Goal: Task Accomplishment & Management: Use online tool/utility

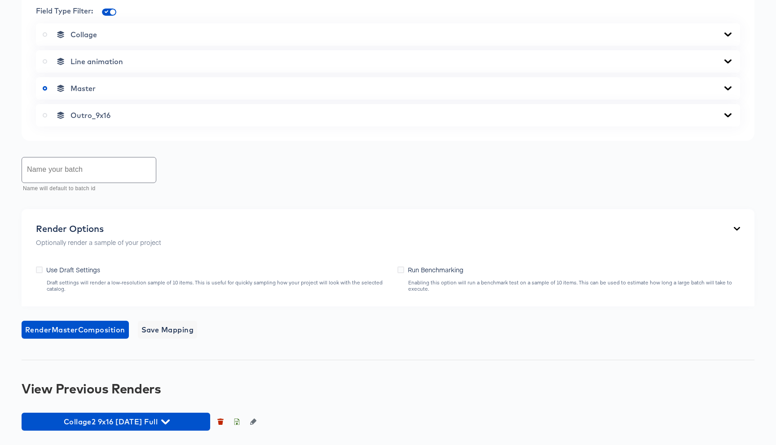
scroll to position [570, 0]
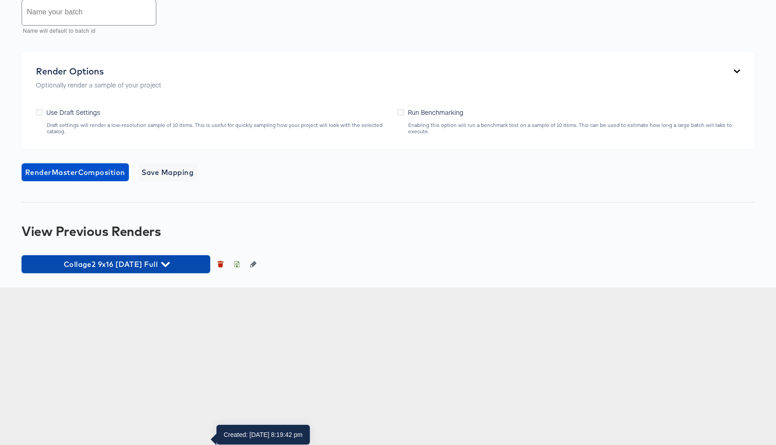
drag, startPoint x: 186, startPoint y: 424, endPoint x: 201, endPoint y: 412, distance: 18.8
click at [186, 271] on span "Collage2 9x16 [DATE] Full" at bounding box center [116, 264] width 180 height 13
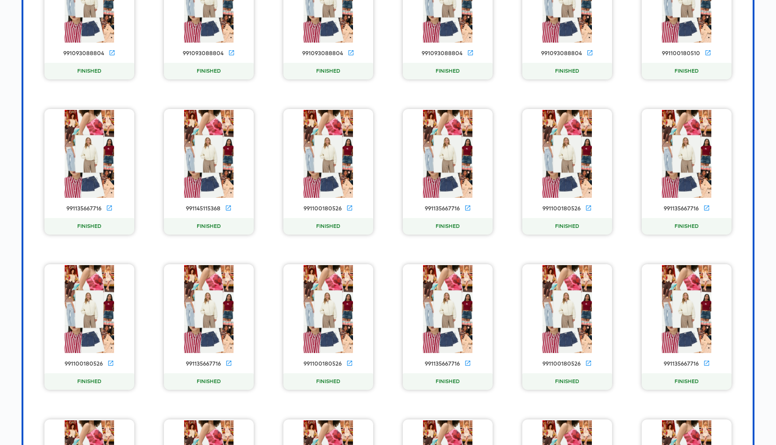
scroll to position [22504, 0]
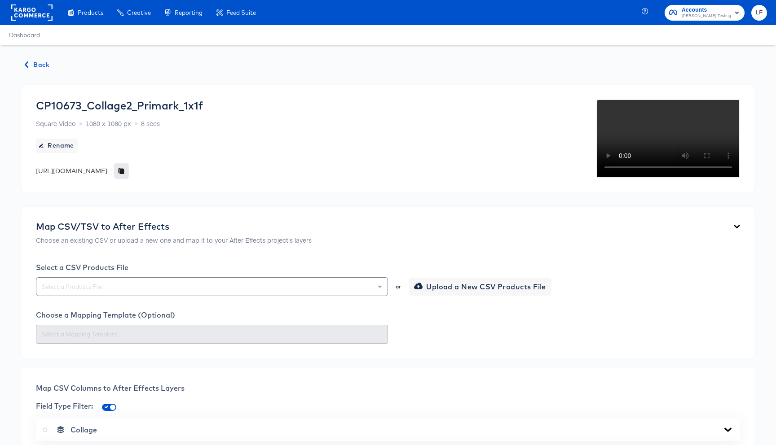
click at [128, 171] on button "button" at bounding box center [120, 171] width 13 height 14
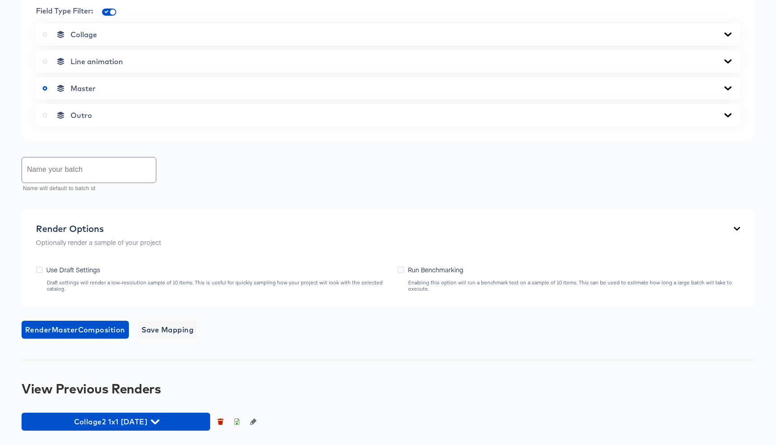
scroll to position [460, 0]
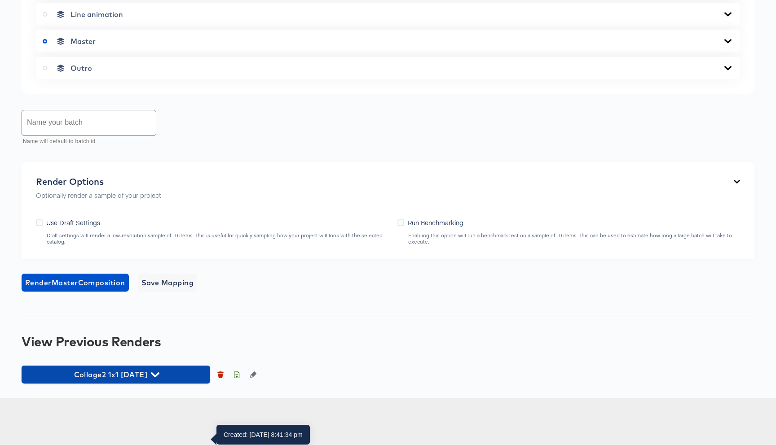
click at [168, 381] on span "Collage2 1x1 Oct4 2025" at bounding box center [116, 375] width 180 height 13
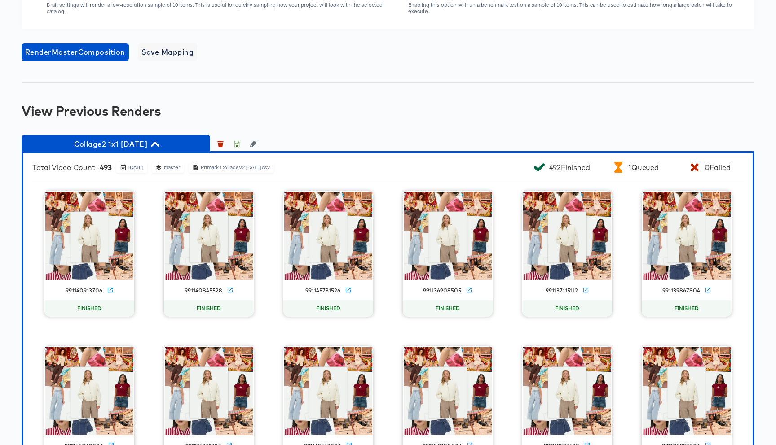
scroll to position [682, 0]
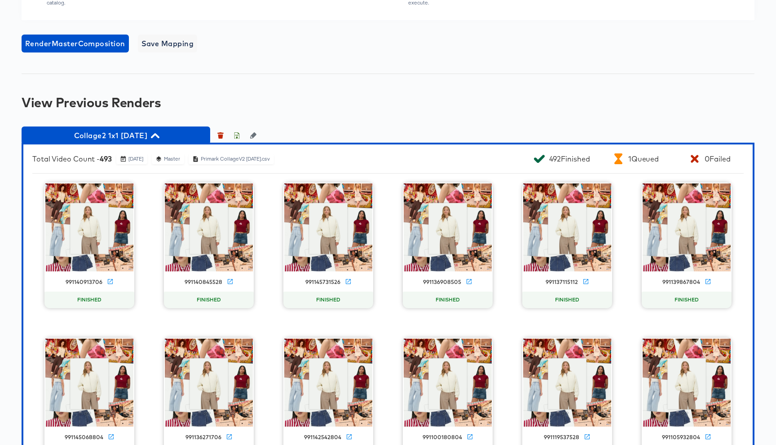
click at [270, 163] on div "Primark CollageV2 Oct4 2025.csv" at bounding box center [235, 159] width 70 height 7
click at [315, 164] on div "Total Video Count - 493 October 6th 2025 Master Primark CollageV2 Oct4 2025.csv" at bounding box center [268, 159] width 473 height 11
click at [237, 139] on icon "button" at bounding box center [236, 135] width 6 height 6
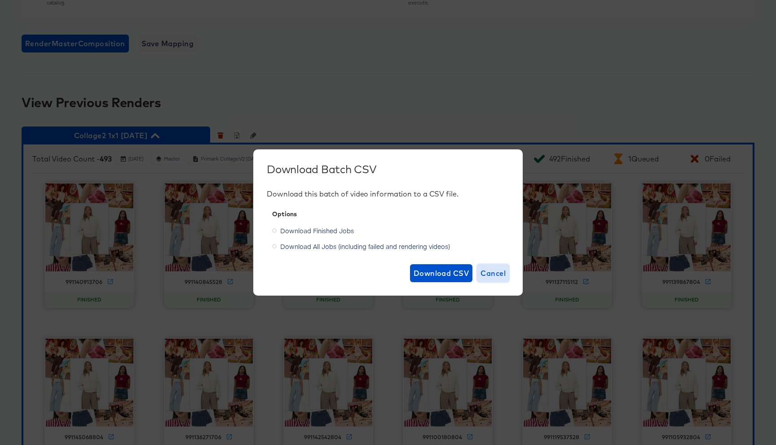
click at [500, 272] on span "Cancel" at bounding box center [492, 273] width 25 height 13
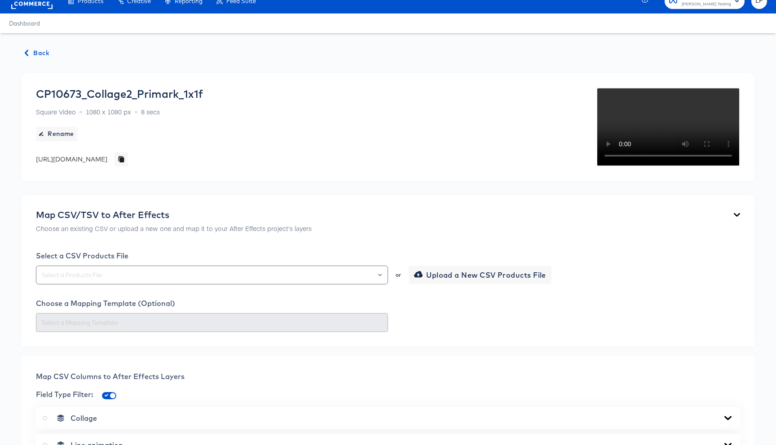
scroll to position [0, 0]
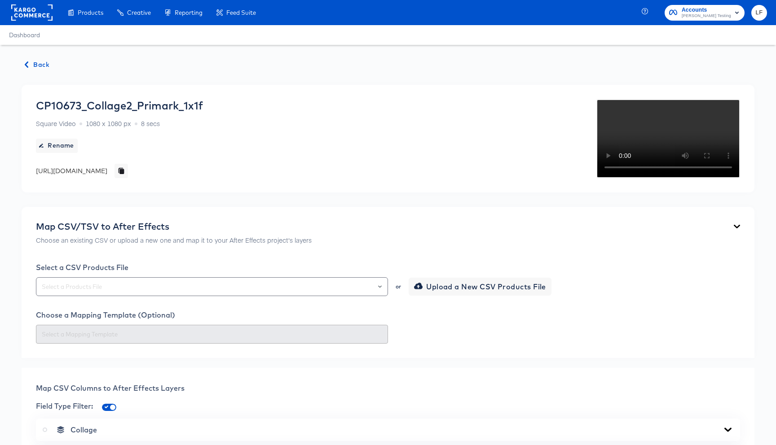
click at [28, 66] on icon "button" at bounding box center [26, 65] width 6 height 6
click at [41, 68] on span "Back" at bounding box center [37, 64] width 24 height 11
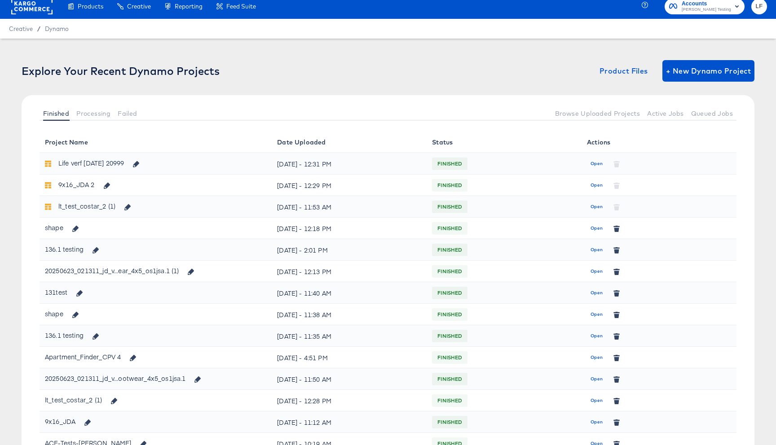
scroll to position [5, 0]
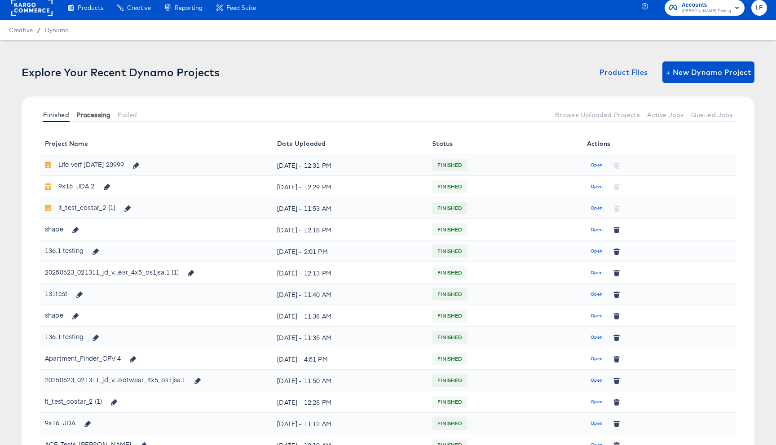
click at [90, 116] on span "Processing" at bounding box center [93, 114] width 34 height 7
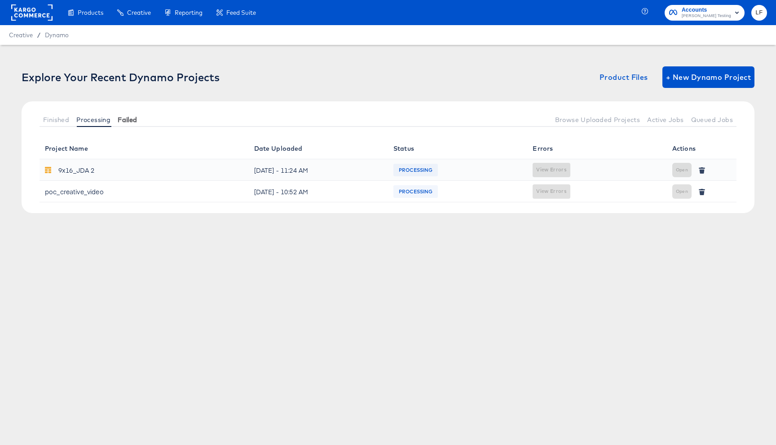
click at [136, 123] on button "Failed" at bounding box center [127, 119] width 26 height 15
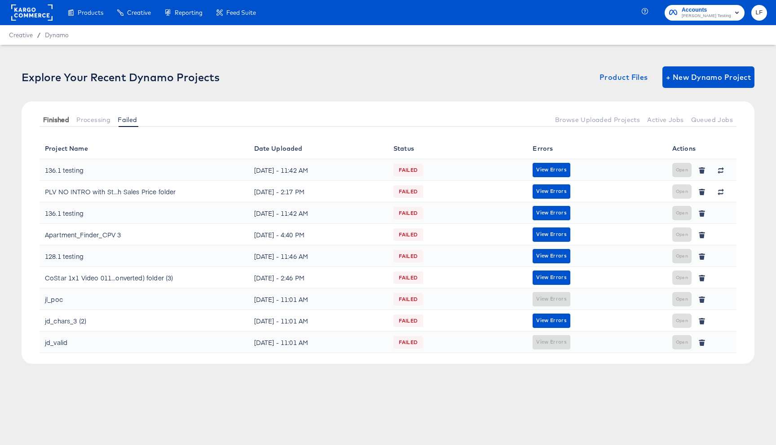
click at [60, 119] on span "Finished" at bounding box center [56, 119] width 26 height 7
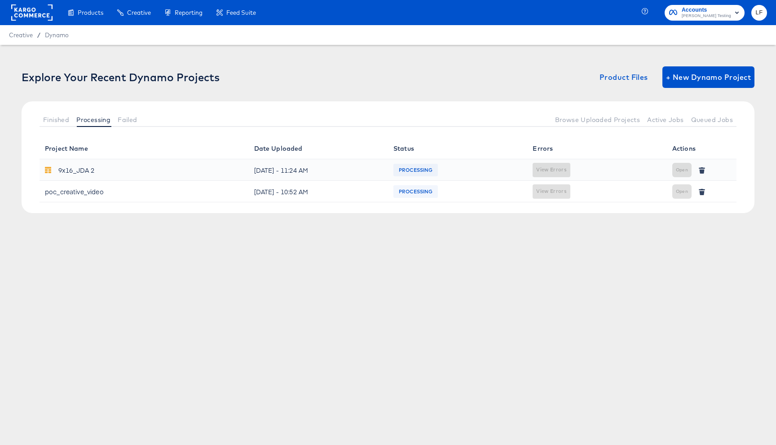
scroll to position [5, 0]
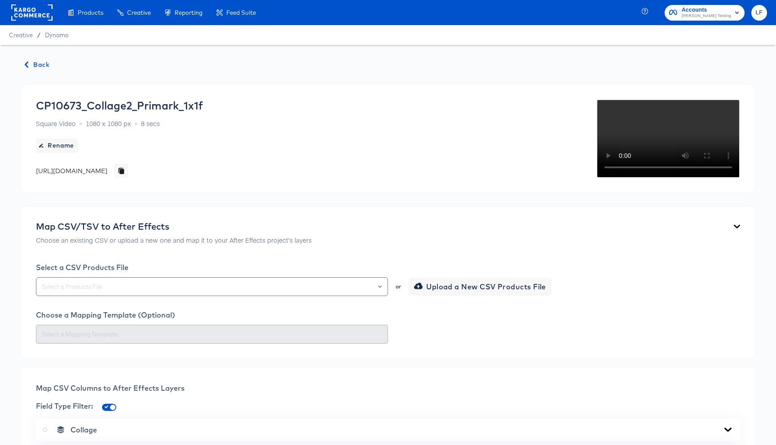
click at [105, 107] on div "CP10673_Collage2_Primark_1x1f" at bounding box center [119, 105] width 167 height 13
click at [107, 171] on div "https://dynamo-video-projects.s3.eu-west-1.amazonaws.com/production/projects/co…" at bounding box center [71, 171] width 71 height 9
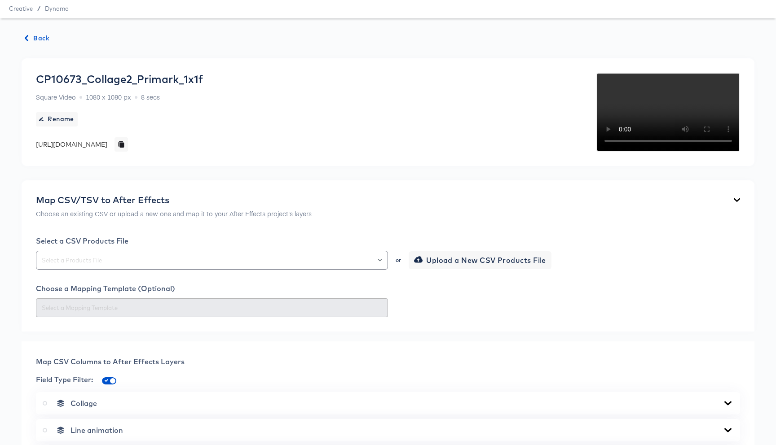
scroll to position [12, 0]
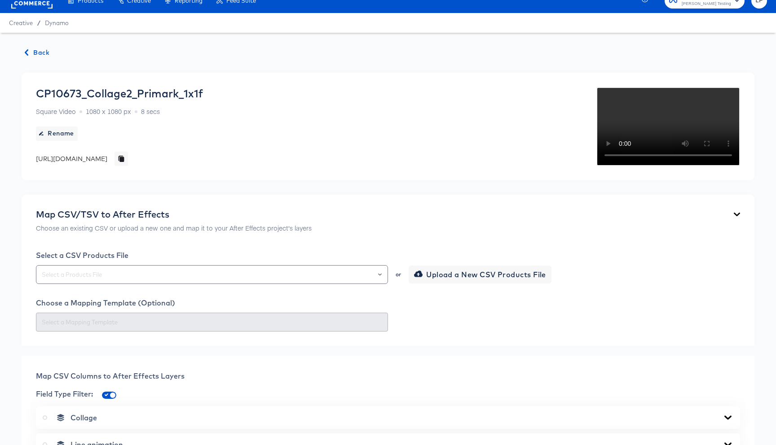
click at [37, 49] on span "Back" at bounding box center [37, 52] width 24 height 11
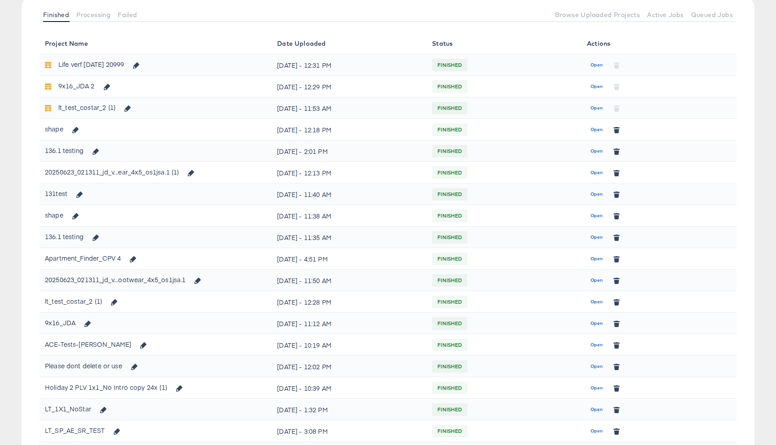
scroll to position [127, 0]
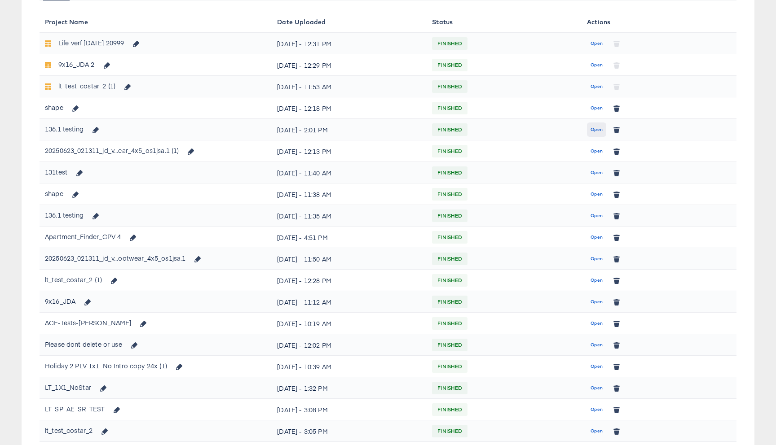
click at [593, 128] on span "Open" at bounding box center [596, 130] width 12 height 8
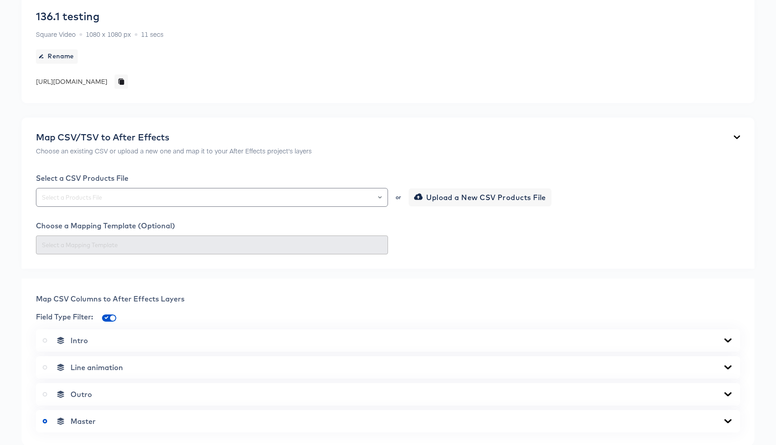
scroll to position [90, 0]
click at [124, 79] on icon "button" at bounding box center [121, 81] width 4 height 5
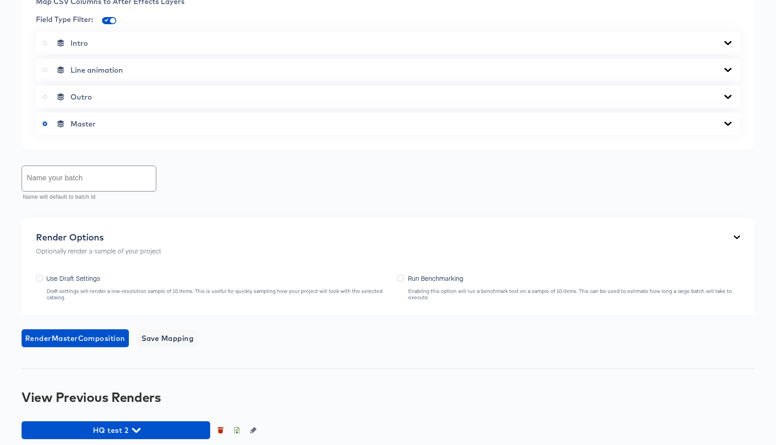
scroll to position [416, 0]
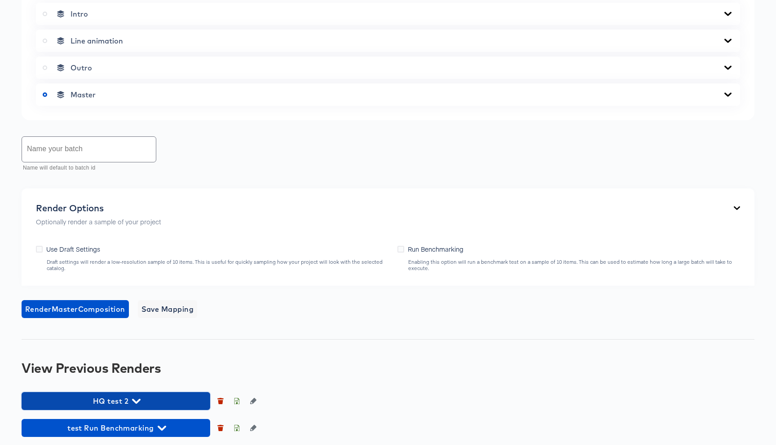
click at [185, 401] on span "HQ test 2" at bounding box center [116, 401] width 180 height 13
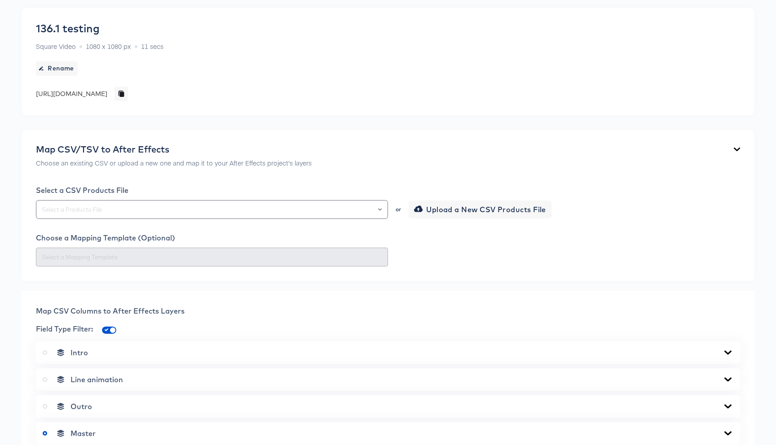
scroll to position [0, 0]
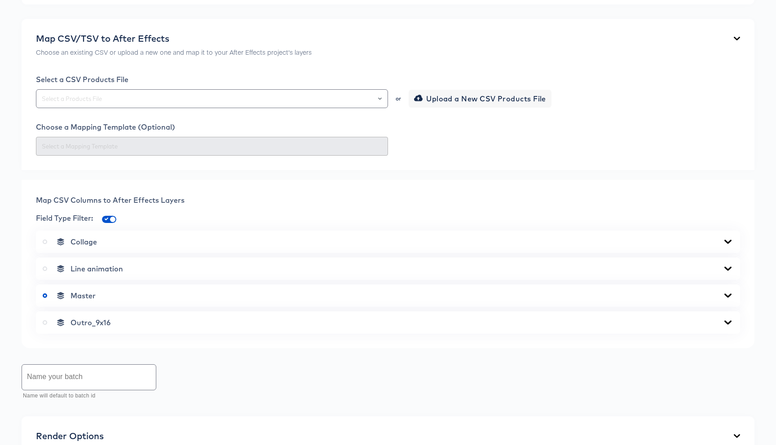
scroll to position [570, 0]
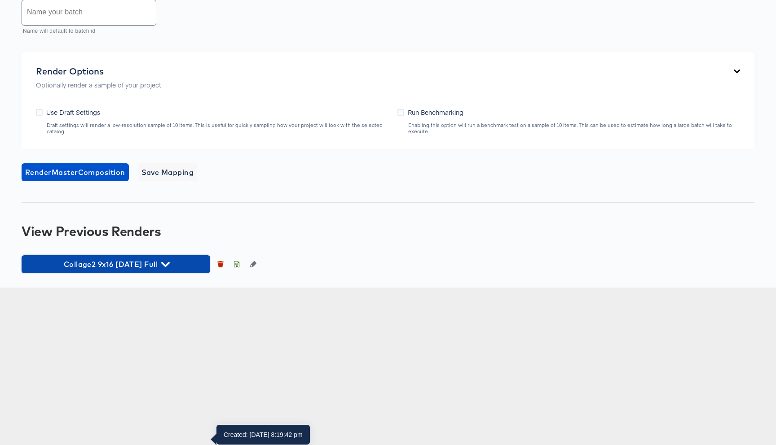
click at [151, 271] on span "Collage2 9x16 Oct4 Full" at bounding box center [116, 264] width 180 height 13
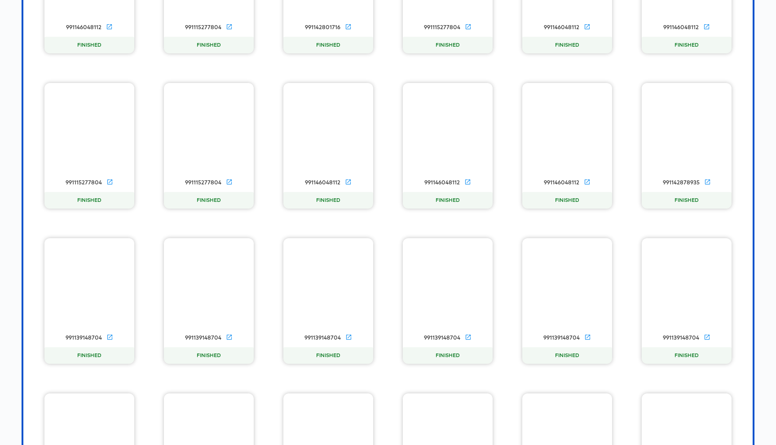
scroll to position [14224, 0]
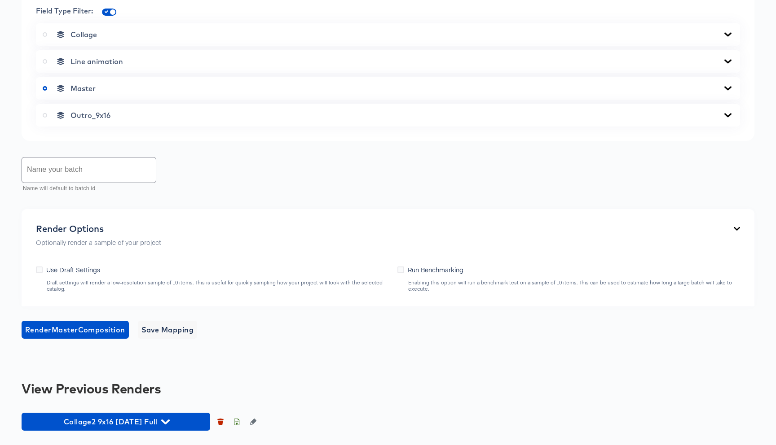
scroll to position [570, 0]
click at [118, 417] on span "Collage2 9x16 Oct4 Full" at bounding box center [116, 422] width 180 height 13
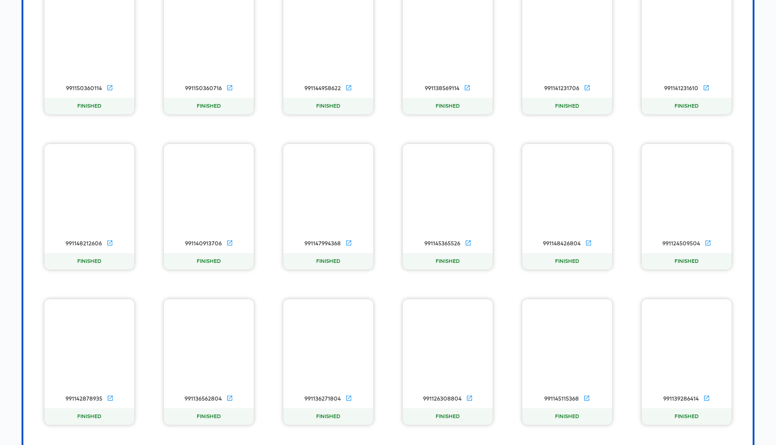
scroll to position [882, 0]
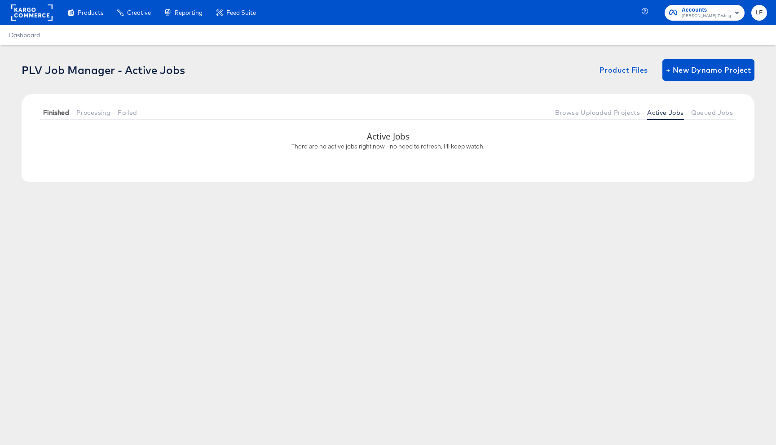
click at [54, 114] on span "Finished" at bounding box center [56, 112] width 26 height 7
click at [741, 5] on div "Accounts [PERSON_NAME] Testing" at bounding box center [706, 13] width 84 height 16
click at [736, 7] on span "Accounts [PERSON_NAME] Testing" at bounding box center [704, 12] width 71 height 14
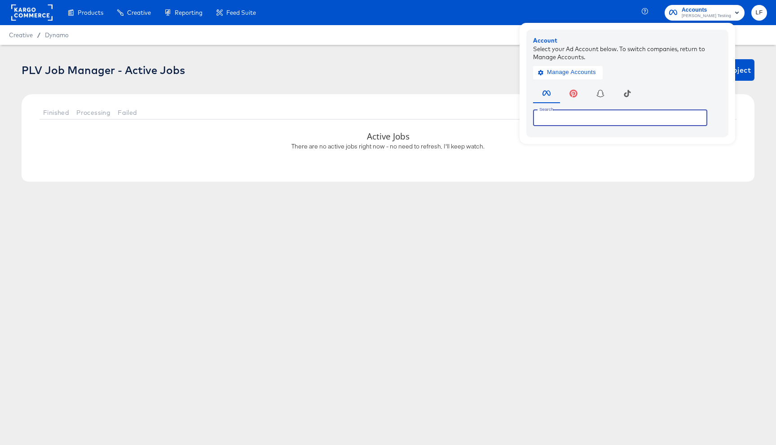
click at [567, 123] on input "text" at bounding box center [620, 118] width 174 height 16
type input "primark"
click at [505, 48] on div "PLV Job Manager - Active Jobs Product Files + New Dynamo Project Finished Proce…" at bounding box center [388, 127] width 776 height 165
